Goal: Transaction & Acquisition: Subscribe to service/newsletter

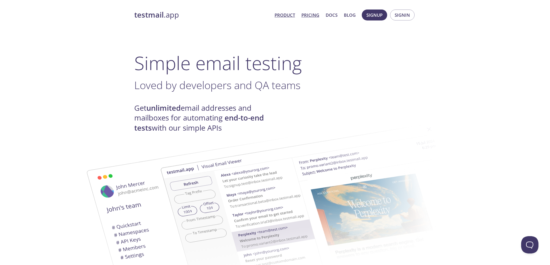
click at [306, 15] on link "Pricing" at bounding box center [310, 15] width 18 height 8
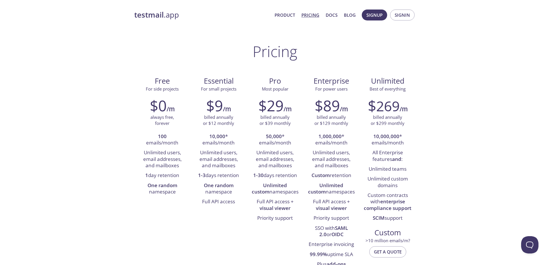
drag, startPoint x: 375, startPoint y: 15, endPoint x: 380, endPoint y: 30, distance: 16.0
click at [375, 15] on span "Signup" at bounding box center [374, 15] width 16 height 8
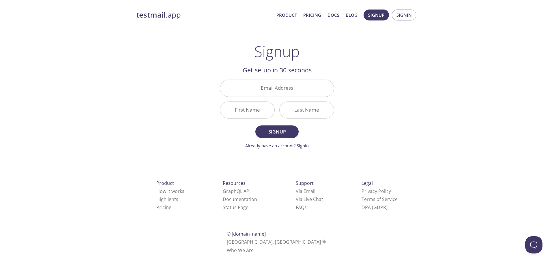
click at [393, 93] on div "testmail .app Product Pricing Docs Blog Signup Signin Signup Get setup in 30 se…" at bounding box center [276, 138] width 295 height 265
click at [274, 89] on input "Email Address" at bounding box center [277, 88] width 114 height 16
type input "[EMAIL_ADDRESS][DOMAIN_NAME]"
click at [249, 113] on input "First Name" at bounding box center [247, 110] width 54 height 16
type input "Priya"
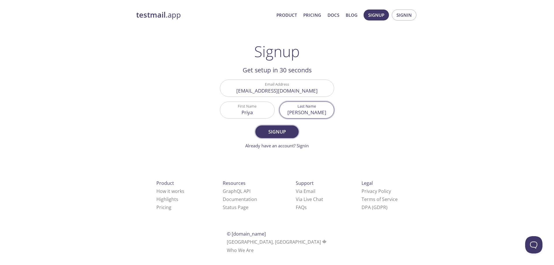
type input "[PERSON_NAME]"
click at [270, 132] on span "Signup" at bounding box center [277, 132] width 31 height 8
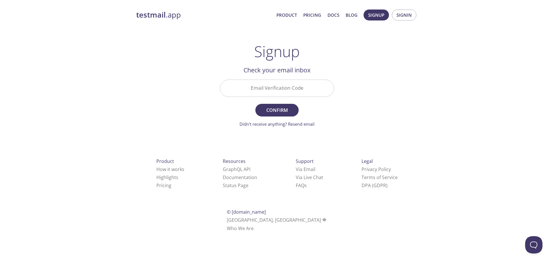
click at [287, 85] on input "Email Verification Code" at bounding box center [277, 88] width 114 height 16
paste input "PHUG3XA"
type input "PHUG3XA"
drag, startPoint x: 332, startPoint y: 112, endPoint x: 314, endPoint y: 110, distance: 18.5
click at [332, 112] on form "Email Verification Code PHUG3XA Confirm Didn't receive anything? Resend email" at bounding box center [277, 104] width 114 height 48
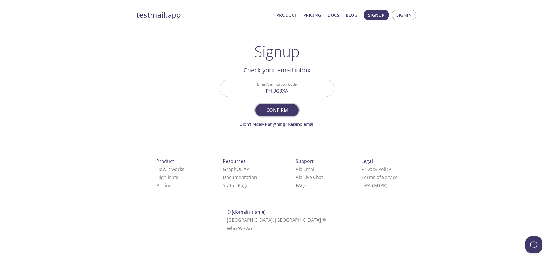
click at [284, 110] on span "Confirm" at bounding box center [277, 110] width 31 height 8
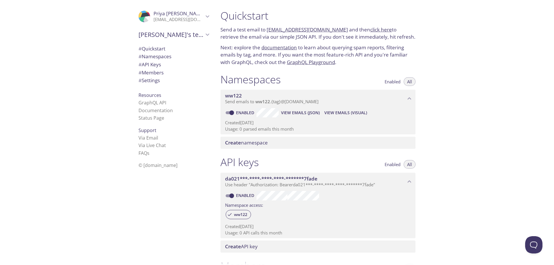
drag, startPoint x: 341, startPoint y: 29, endPoint x: 267, endPoint y: 27, distance: 73.3
click at [267, 27] on p "Send a test email to [EMAIL_ADDRESS][DOMAIN_NAME] and then click here to retrie…" at bounding box center [317, 33] width 195 height 15
copy link "[EMAIL_ADDRESS][DOMAIN_NAME]"
click at [405, 49] on p "Next: explore the documentation to learn about querying spam reports, filtering…" at bounding box center [317, 55] width 195 height 22
click at [377, 30] on link "click here" at bounding box center [381, 29] width 22 height 7
